Goal: Task Accomplishment & Management: Use online tool/utility

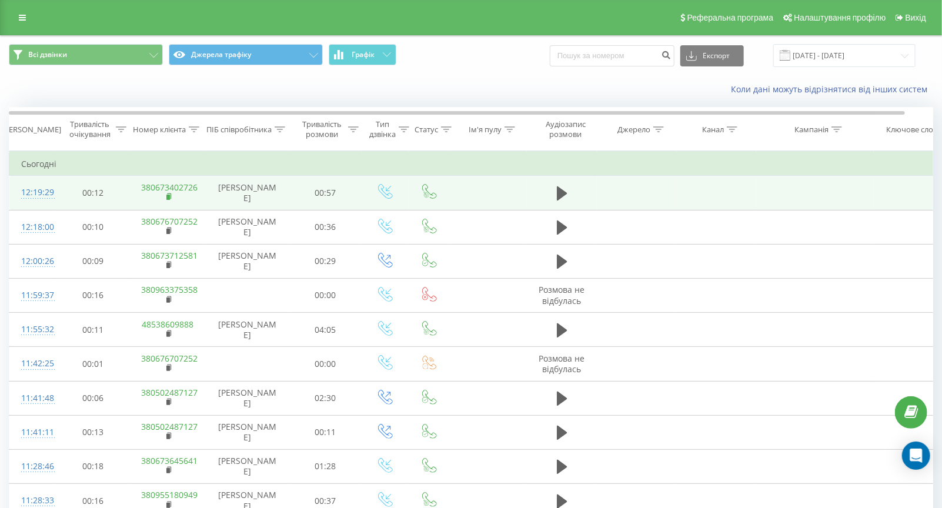
click at [170, 198] on icon at bounding box center [169, 197] width 6 height 8
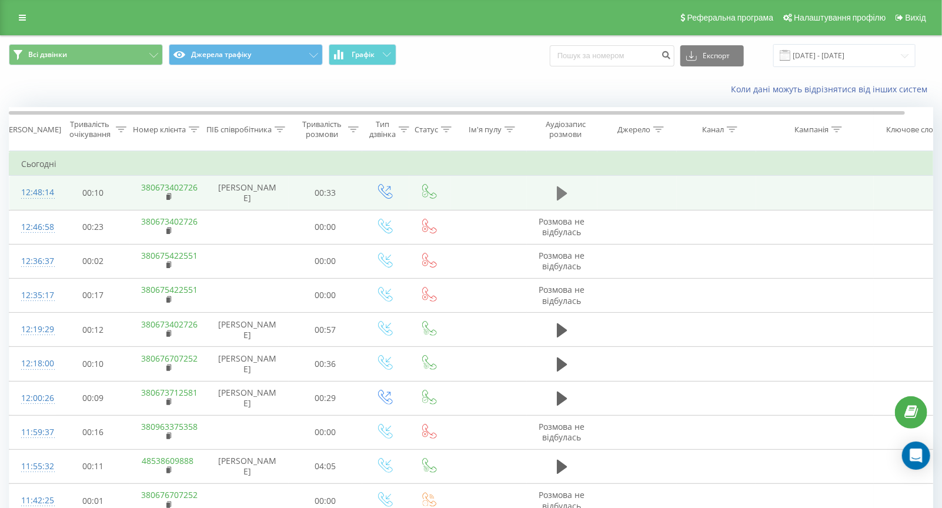
click at [561, 192] on icon at bounding box center [562, 193] width 11 height 14
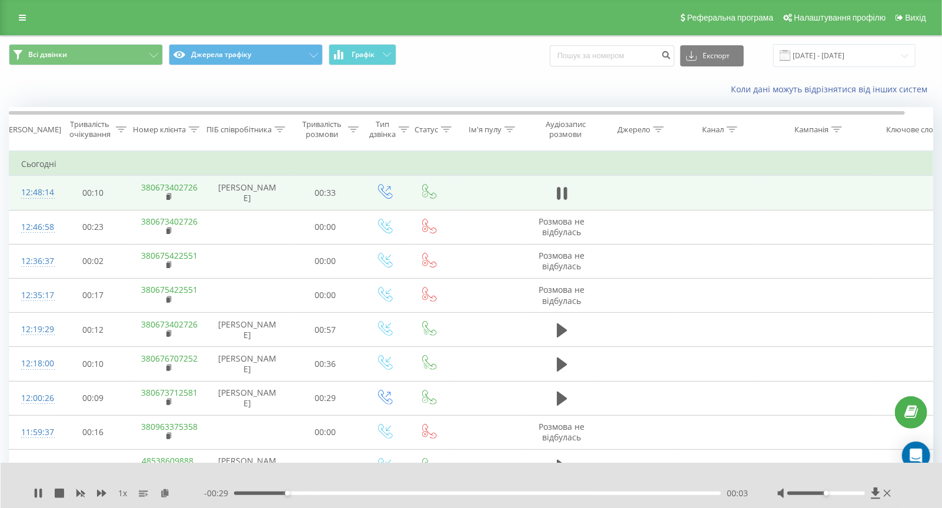
click at [723, 474] on div at bounding box center [463, 478] width 688 height 13
click at [476, 494] on div "00:16" at bounding box center [477, 494] width 487 height 4
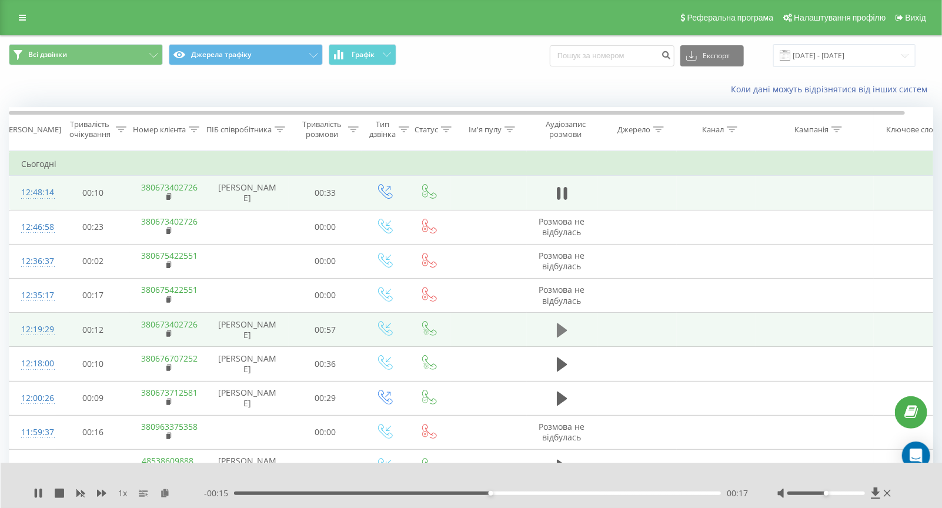
click at [565, 327] on icon at bounding box center [562, 330] width 11 height 16
click at [265, 495] on div "- 00:55 00:00 00:00" at bounding box center [476, 494] width 544 height 12
click at [405, 494] on div "00:10" at bounding box center [477, 494] width 487 height 4
click at [40, 495] on icon at bounding box center [40, 493] width 2 height 9
